Goal: Task Accomplishment & Management: Manage account settings

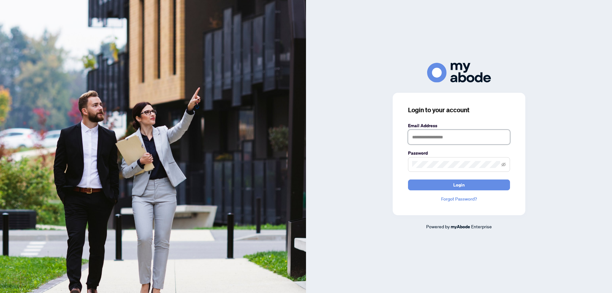
click at [425, 139] on input "text" at bounding box center [459, 137] width 102 height 15
type input "**********"
click at [467, 183] on button "Login" at bounding box center [459, 185] width 102 height 11
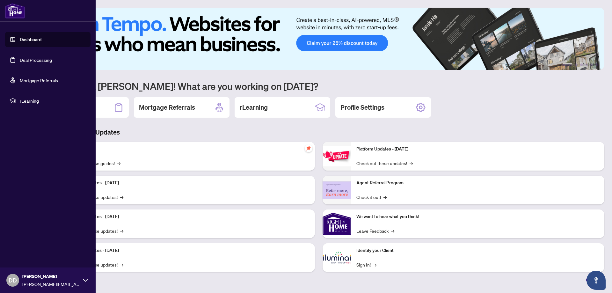
click at [29, 60] on link "Deal Processing" at bounding box center [36, 60] width 32 height 6
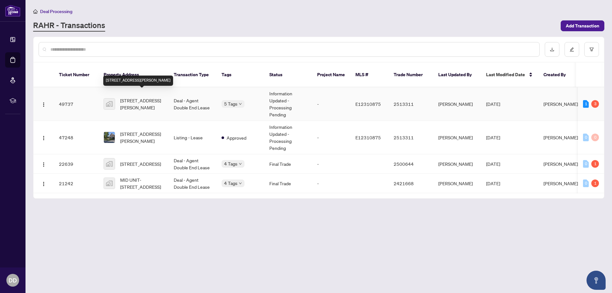
click at [141, 97] on span "[STREET_ADDRESS][PERSON_NAME]" at bounding box center [141, 104] width 43 height 14
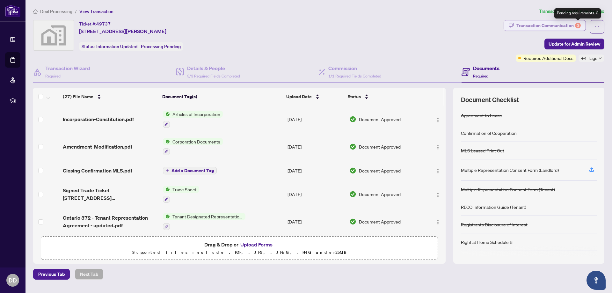
click at [579, 26] on div "3" at bounding box center [578, 26] width 6 height 6
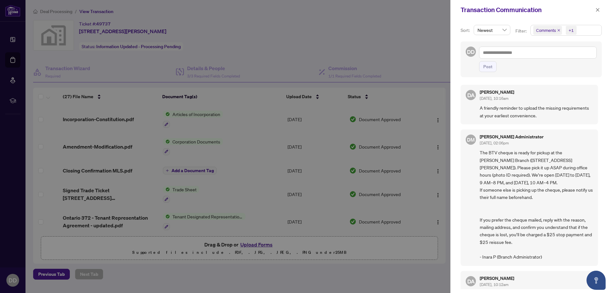
click at [550, 30] on span "Comments" at bounding box center [547, 30] width 20 height 6
click at [548, 56] on span "Comments" at bounding box center [555, 57] width 22 height 6
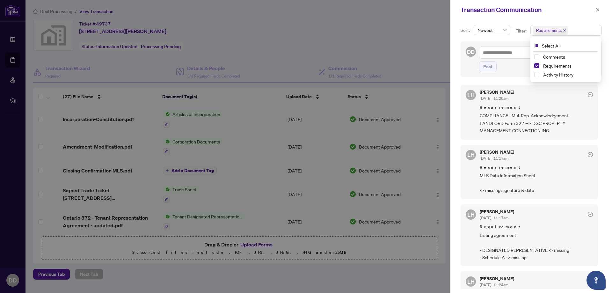
click at [586, 133] on span "COMPLIANCE - Mul. Rep. Acknowledgement - LANDLORD Form 327 --> DGC PROPERTY MAN…" at bounding box center [536, 123] width 113 height 22
click at [599, 9] on icon "close" at bounding box center [598, 10] width 4 height 4
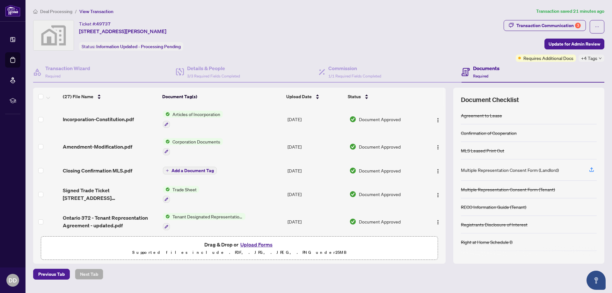
click at [258, 245] on button "Upload Forms" at bounding box center [257, 245] width 36 height 8
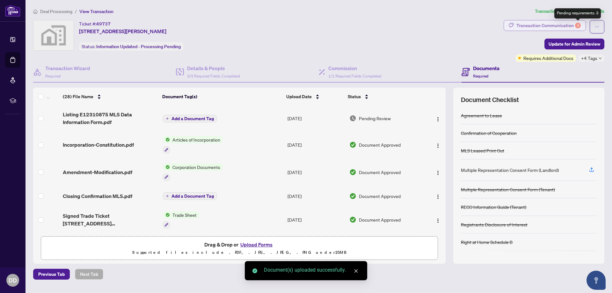
click at [577, 25] on div "3" at bounding box center [578, 26] width 6 height 6
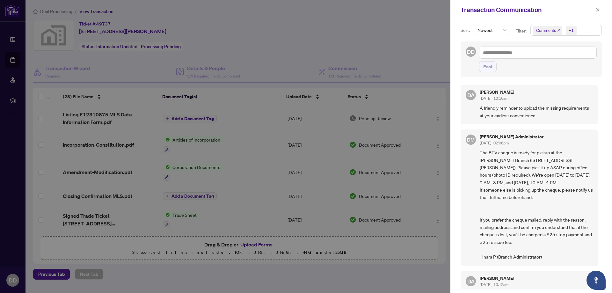
click at [552, 30] on span "Comments" at bounding box center [547, 30] width 20 height 6
click at [549, 55] on span "Comments" at bounding box center [555, 57] width 22 height 6
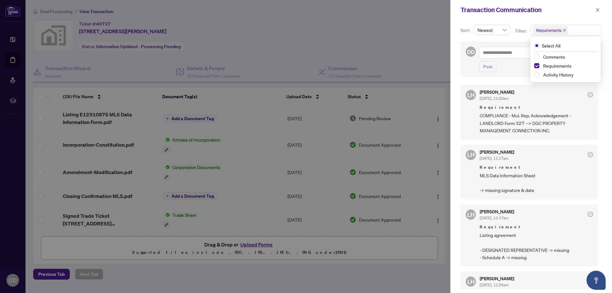
click at [541, 149] on div "LH [PERSON_NAME] [DATE], 11:17am Requirement MLS Data Information Sheet -> miss…" at bounding box center [529, 172] width 137 height 55
click at [527, 121] on span "COMPLIANCE - Mul. Rep. Acknowledgement - LANDLORD Form 327 --> DGC PROPERTY MAN…" at bounding box center [536, 123] width 113 height 22
click at [560, 28] on span "Requirements" at bounding box center [550, 30] width 26 height 6
click at [550, 56] on span "Comments" at bounding box center [555, 57] width 22 height 6
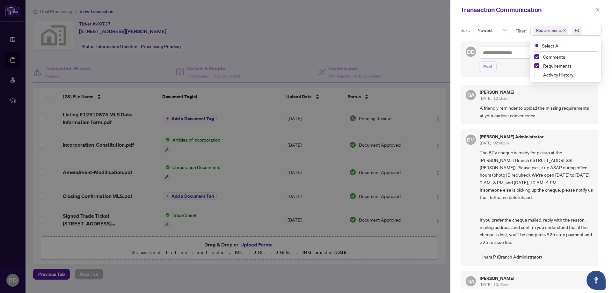
click at [534, 166] on span "The BTV cheque is ready for pickup at the [PERSON_NAME] Branch ([STREET_ADDRESS…" at bounding box center [536, 205] width 113 height 112
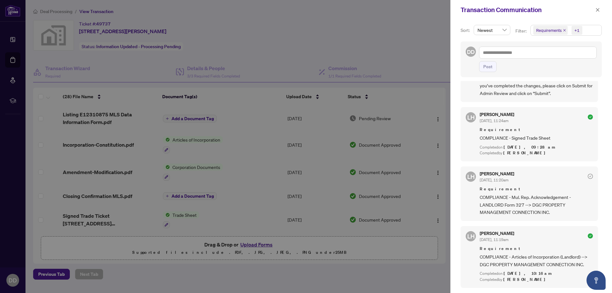
scroll to position [749, 0]
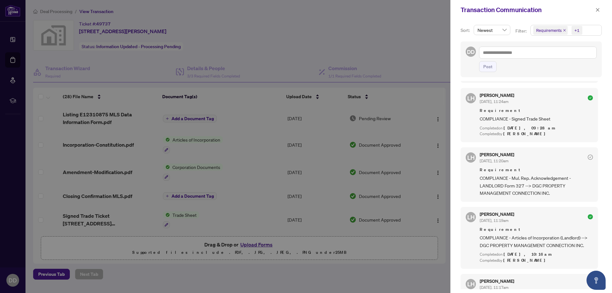
click at [506, 181] on span "COMPLIANCE - Mul. Rep. Acknowledgement - LANDLORD Form 327 --> DGC PROPERTY MAN…" at bounding box center [536, 185] width 113 height 22
click at [600, 9] on icon "close" at bounding box center [598, 10] width 4 height 4
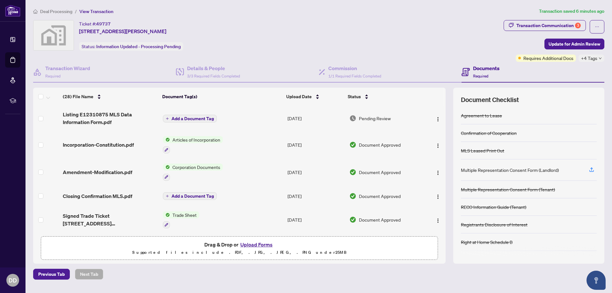
click at [262, 244] on button "Upload Forms" at bounding box center [257, 245] width 36 height 8
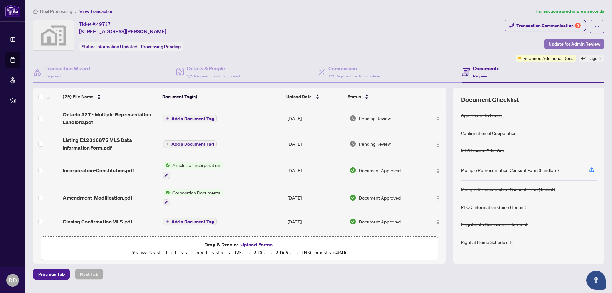
click at [583, 43] on span "Update for Admin Review" at bounding box center [575, 44] width 52 height 10
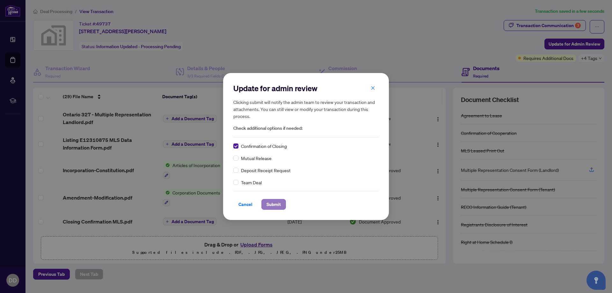
click at [274, 204] on span "Submit" at bounding box center [274, 204] width 14 height 10
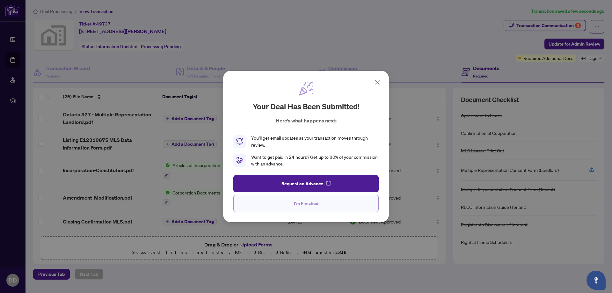
click at [317, 205] on span "I'm Finished" at bounding box center [306, 203] width 25 height 10
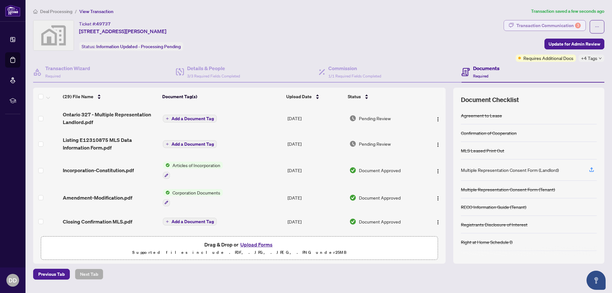
click at [547, 26] on div "Transaction Communication 3" at bounding box center [549, 25] width 64 height 10
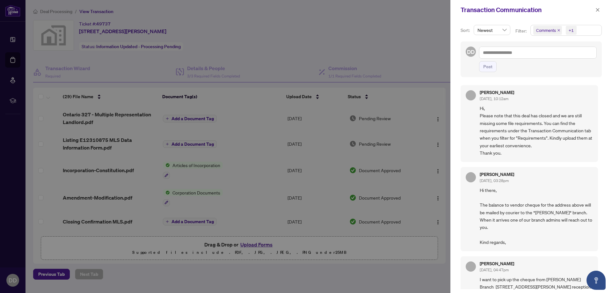
scroll to position [0, 0]
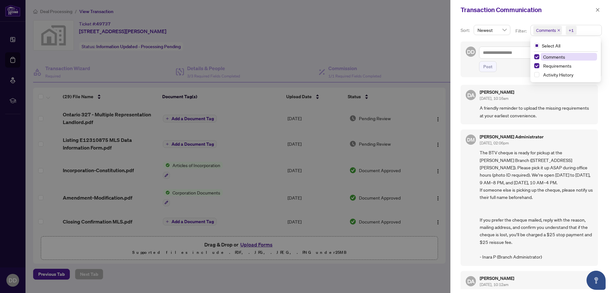
click at [548, 32] on span "Comments" at bounding box center [547, 30] width 20 height 6
click at [545, 53] on span "Comments" at bounding box center [569, 57] width 56 height 8
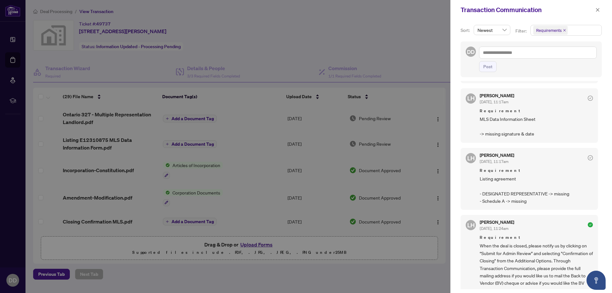
scroll to position [61, 0]
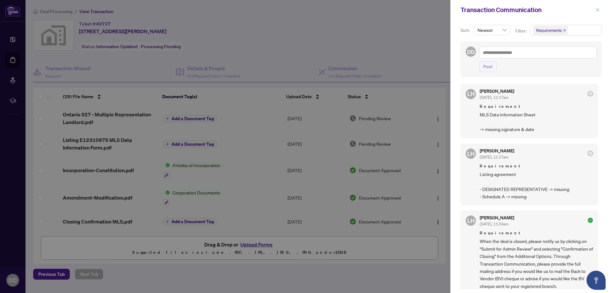
click at [597, 8] on icon "close" at bounding box center [598, 10] width 4 height 4
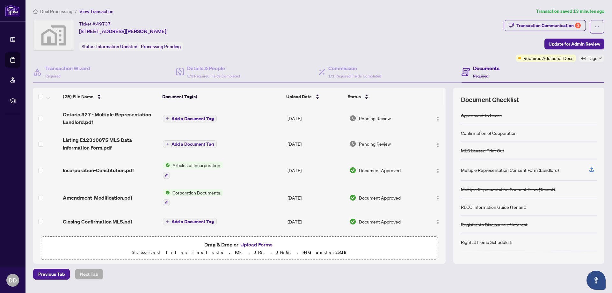
click at [263, 243] on button "Upload Forms" at bounding box center [257, 245] width 36 height 8
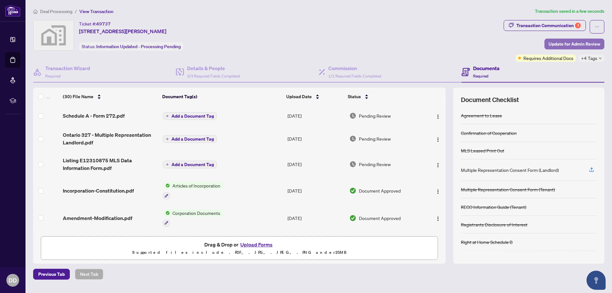
click at [589, 43] on span "Update for Admin Review" at bounding box center [575, 44] width 52 height 10
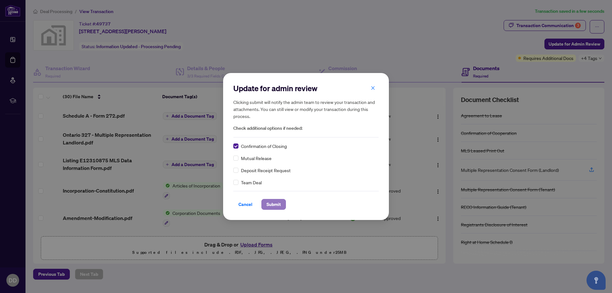
click at [274, 205] on span "Submit" at bounding box center [274, 204] width 14 height 10
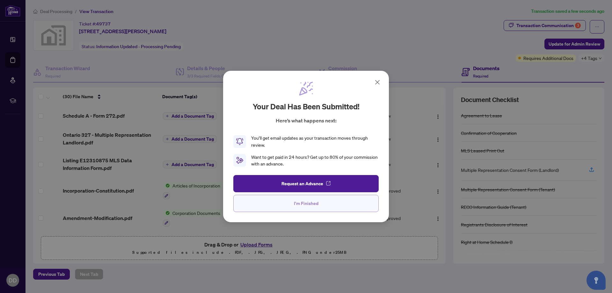
click at [309, 206] on span "I'm Finished" at bounding box center [306, 203] width 25 height 10
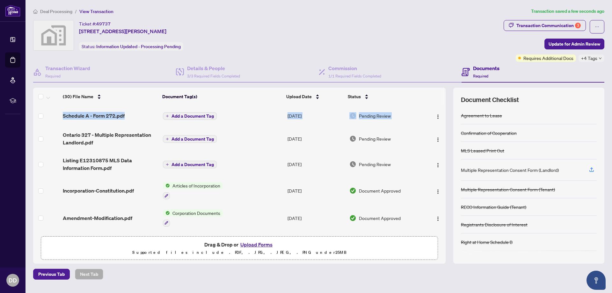
drag, startPoint x: 444, startPoint y: 113, endPoint x: 442, endPoint y: 101, distance: 11.6
click at [442, 101] on div "(30) File Name Document Tag(s) Upload Date Status Schedule A - Form 272.pdf Add…" at bounding box center [239, 160] width 413 height 145
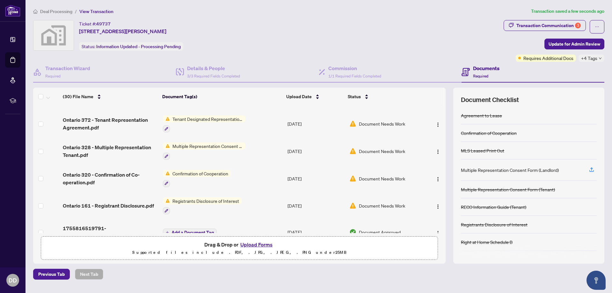
scroll to position [657, 0]
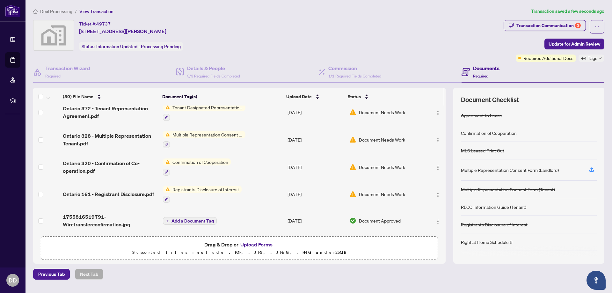
click at [292, 272] on div "Previous Tab Next Tab" at bounding box center [319, 274] width 572 height 11
click at [576, 44] on span "Update for Admin Review" at bounding box center [575, 44] width 52 height 10
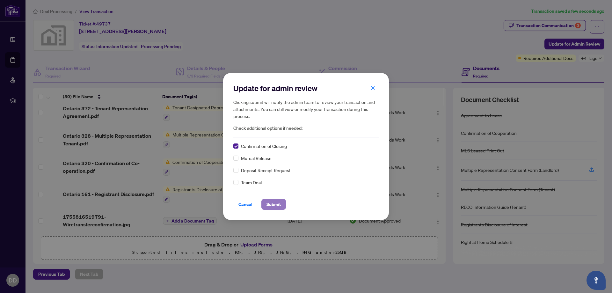
click at [269, 204] on span "Submit" at bounding box center [274, 204] width 14 height 10
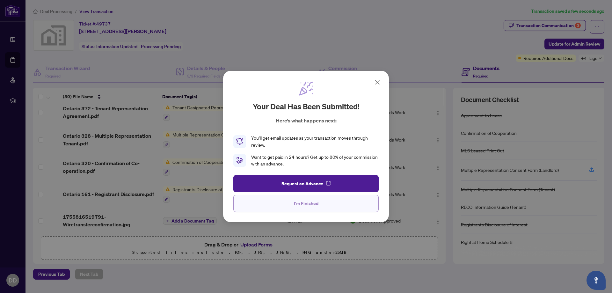
click at [310, 202] on span "I'm Finished" at bounding box center [306, 203] width 25 height 10
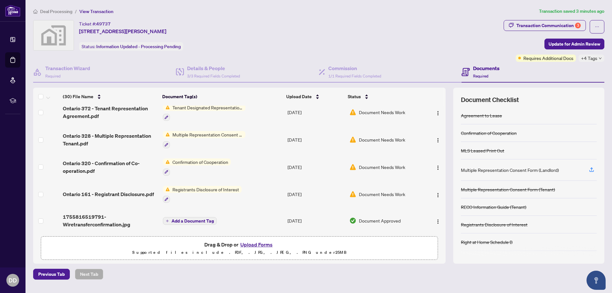
click at [349, 268] on div "Deal Processing / View Transaction Transaction saved 3 minutes ago Ticket #: 49…" at bounding box center [319, 144] width 577 height 272
click at [358, 31] on div "Ticket #: 49737 [STREET_ADDRESS][PERSON_NAME] Status: Information Updated - Pro…" at bounding box center [267, 35] width 468 height 31
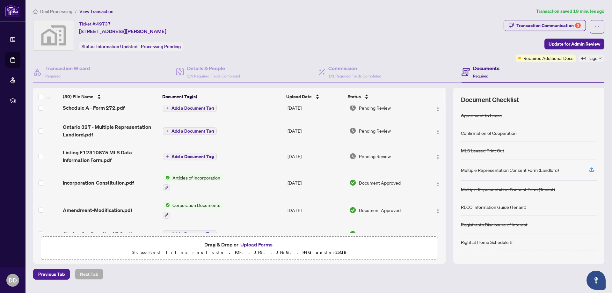
scroll to position [0, 0]
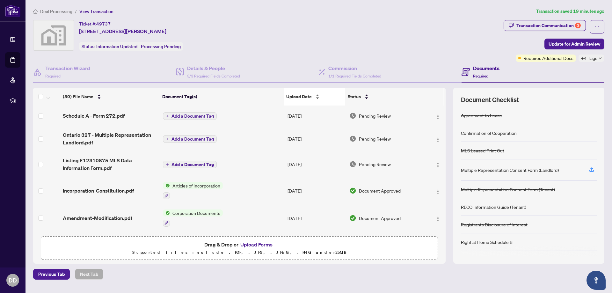
click at [303, 96] on span "Upload Date" at bounding box center [299, 96] width 26 height 7
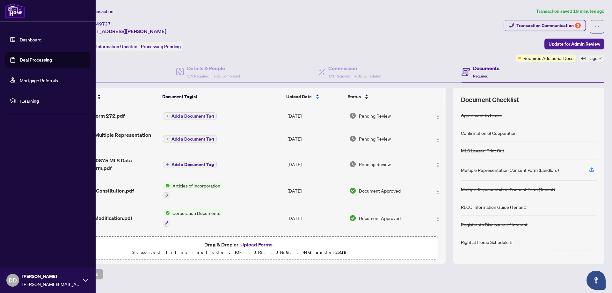
click at [16, 282] on span "DD" at bounding box center [13, 280] width 8 height 9
click at [27, 241] on span "Logout" at bounding box center [26, 242] width 14 height 10
